Goal: Find specific page/section: Find specific page/section

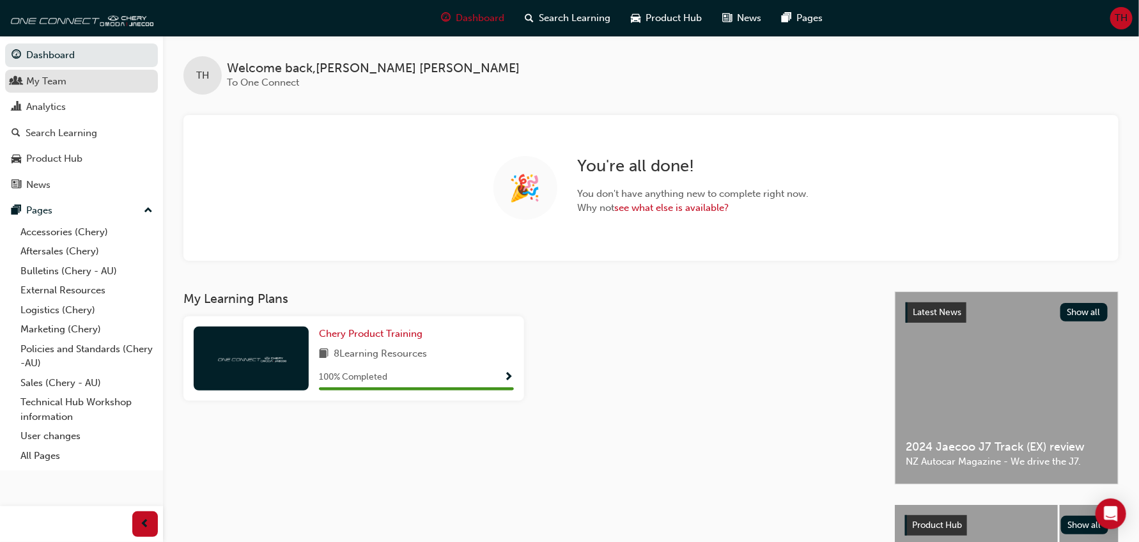
click at [67, 83] on div "My Team" at bounding box center [82, 81] width 140 height 16
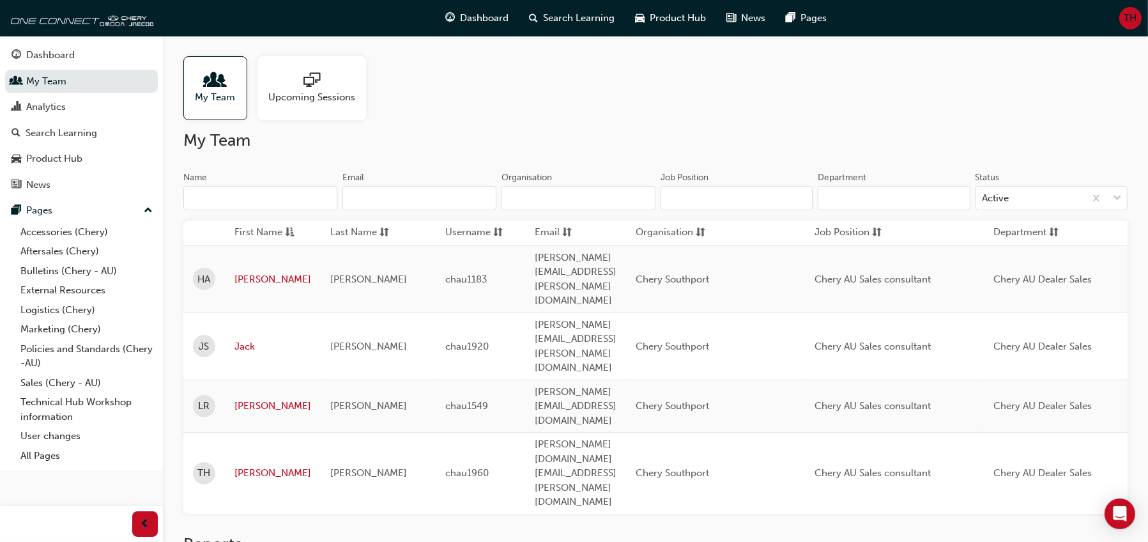
click at [491, 534] on h2 "Reports" at bounding box center [655, 544] width 944 height 20
click at [595, 127] on div "My Team Upcoming Sessions My Team Name Email Organisation Job Position Departme…" at bounding box center [655, 331] width 985 height 591
click at [68, 355] on link "Policies and Standards (Chery -AU)" at bounding box center [86, 356] width 142 height 34
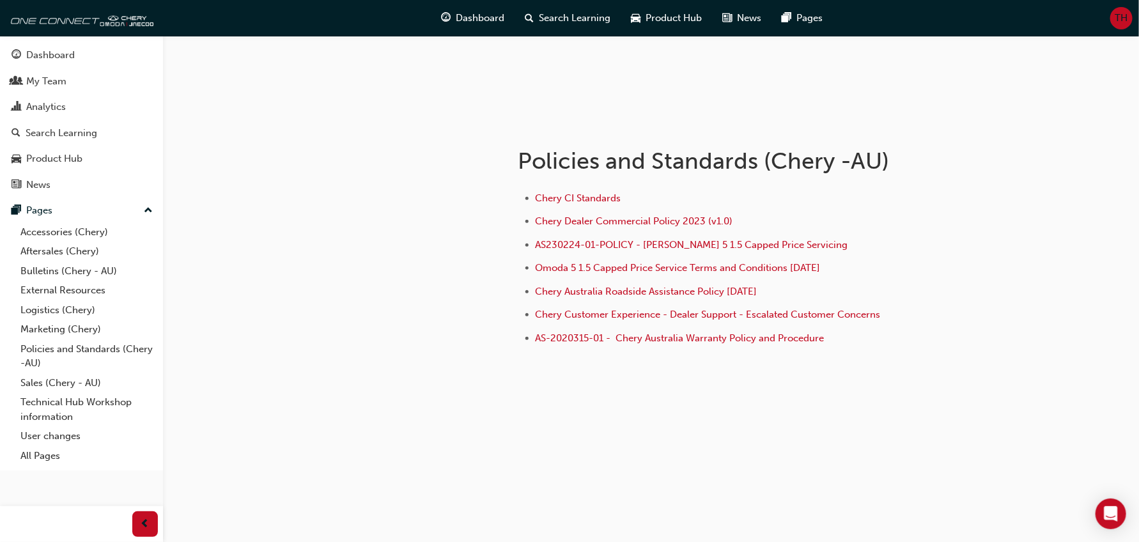
scroll to position [192, 0]
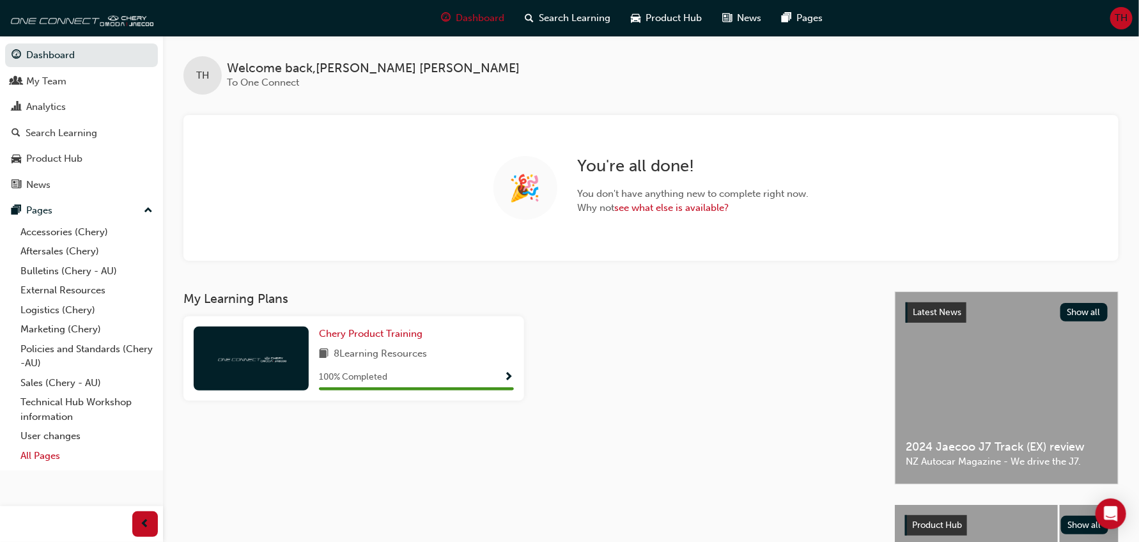
click at [49, 456] on link "All Pages" at bounding box center [86, 456] width 142 height 20
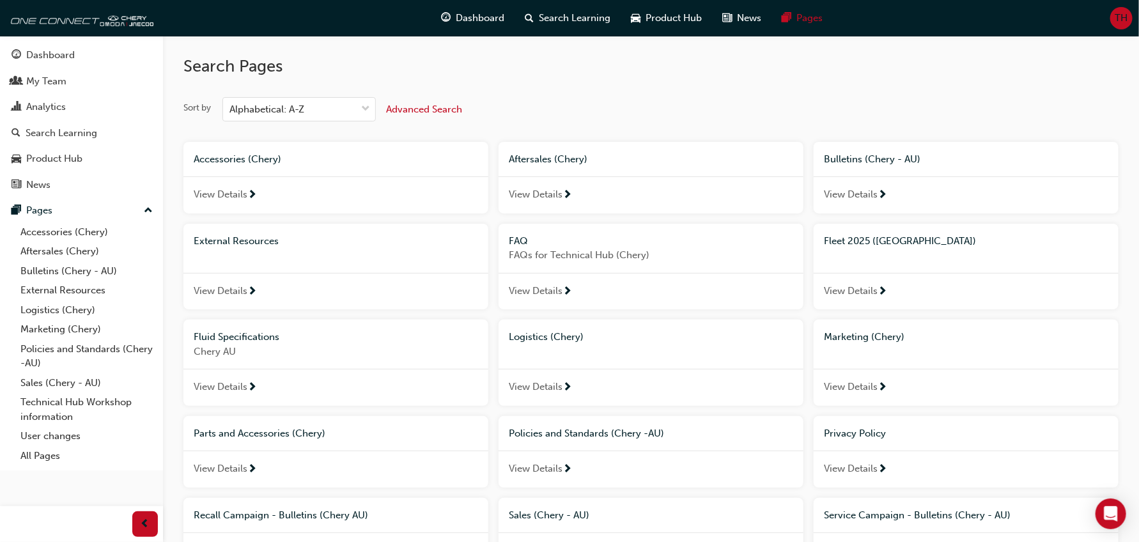
click at [413, 104] on span "Advanced Search" at bounding box center [424, 110] width 76 height 12
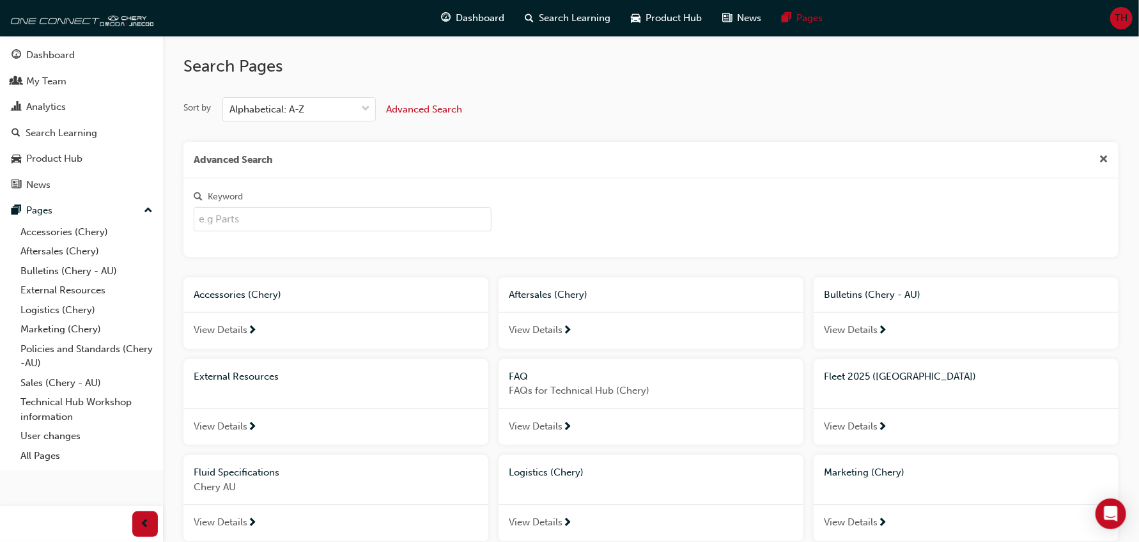
click at [227, 222] on input "Keyword" at bounding box center [343, 219] width 298 height 24
type input "fleet"
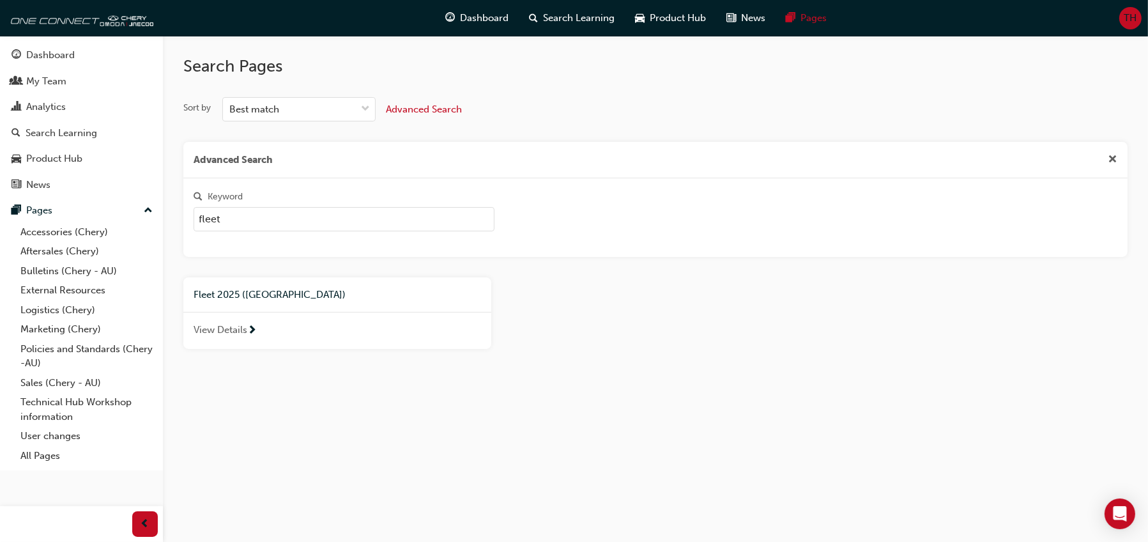
click at [235, 298] on span "Fleet 2025 (Chery)" at bounding box center [270, 295] width 152 height 12
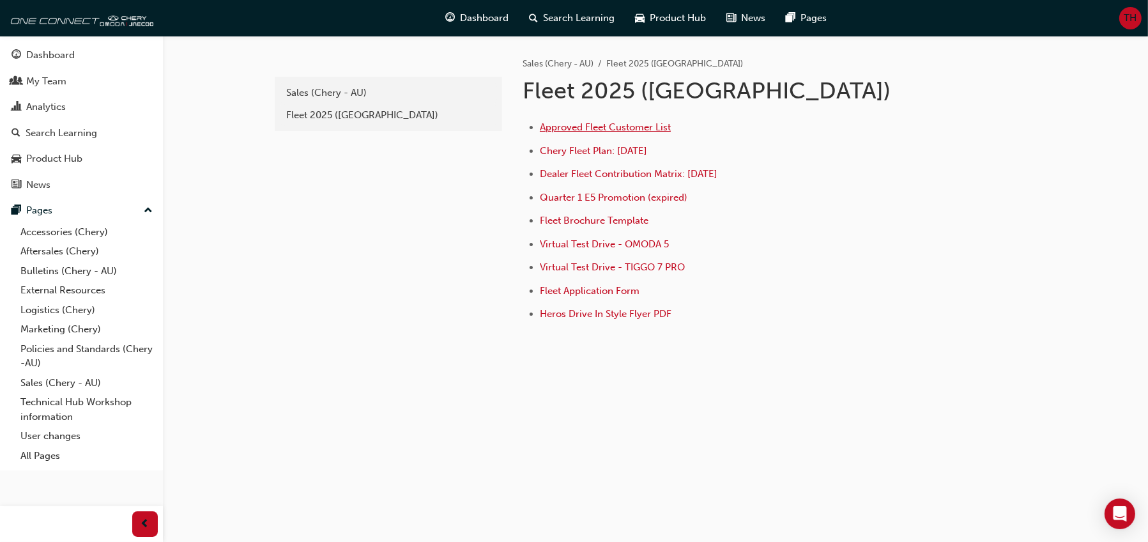
click at [599, 130] on span "Approved Fleet Customer List" at bounding box center [605, 127] width 131 height 12
